Goal: Task Accomplishment & Management: Complete application form

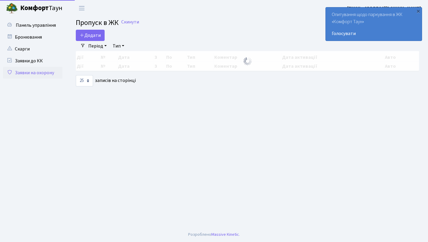
select select "25"
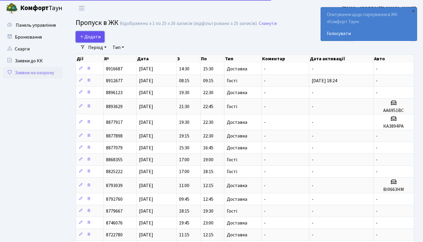
click at [100, 34] on span "Додати" at bounding box center [90, 37] width 21 height 7
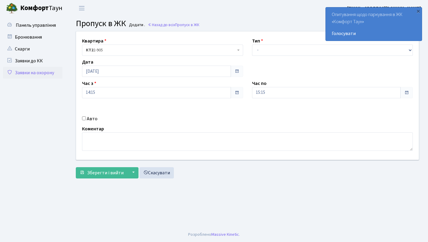
click at [87, 119] on label "Авто" at bounding box center [92, 118] width 11 height 7
click at [86, 119] on input "Авто" at bounding box center [84, 118] width 4 height 4
checkbox input "true"
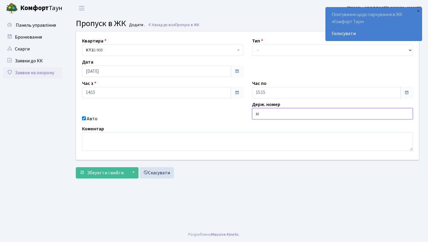
type input "ві0663нм"
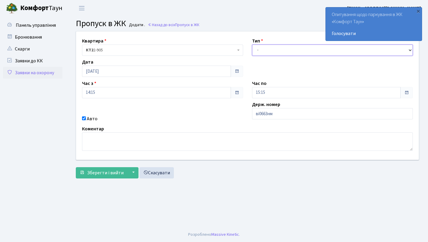
click at [266, 50] on select "- Доставка Таксі Гості Сервіс" at bounding box center [332, 50] width 161 height 11
select select "1"
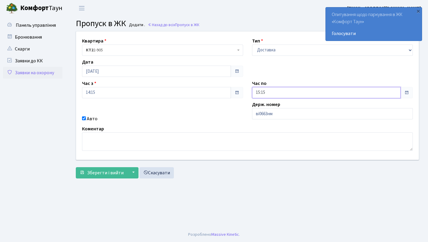
click at [280, 92] on input "15:15" at bounding box center [326, 92] width 149 height 11
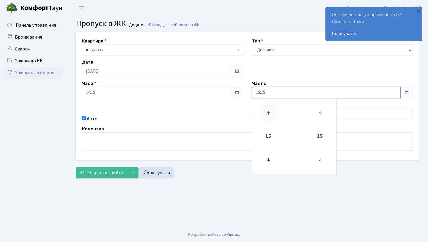
click at [269, 116] on icon at bounding box center [268, 113] width 16 height 16
type input "17:15"
click at [209, 127] on div "Коментар" at bounding box center [248, 138] width 340 height 26
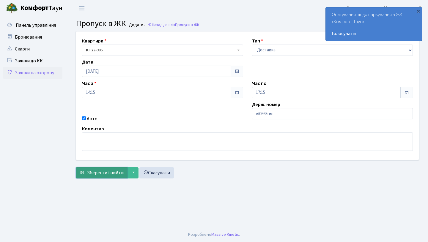
click at [118, 169] on button "Зберегти і вийти" at bounding box center [102, 172] width 52 height 11
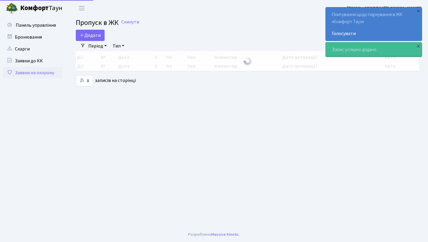
select select "25"
